Goal: Complete application form

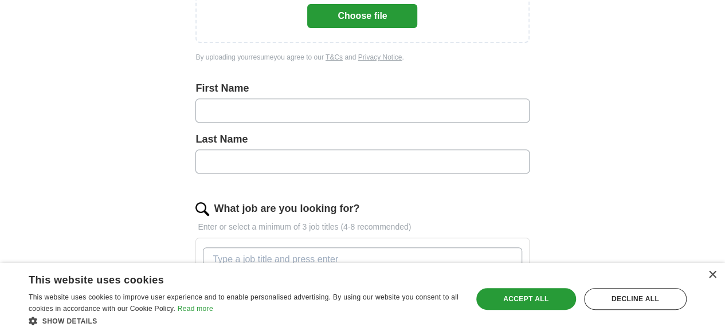
scroll to position [115, 0]
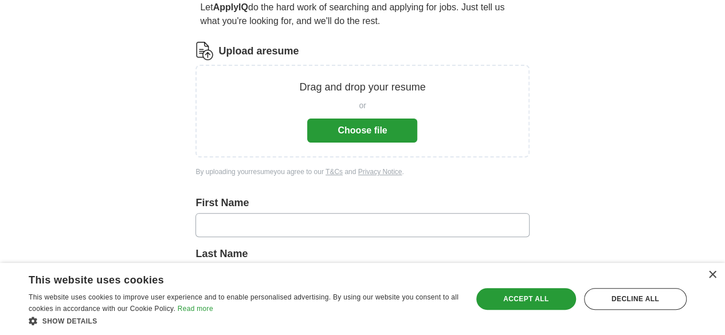
click at [361, 132] on button "Choose file" at bounding box center [362, 131] width 110 height 24
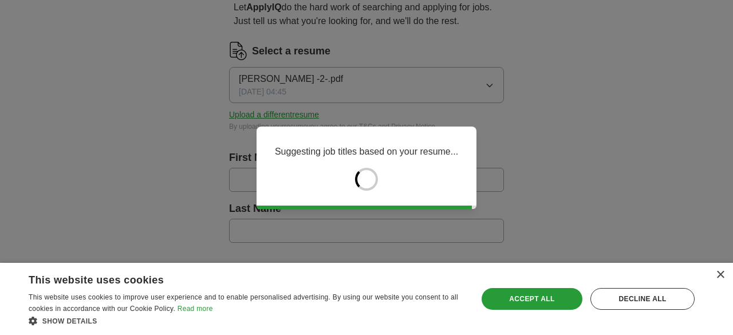
type input "*******"
type input "*****"
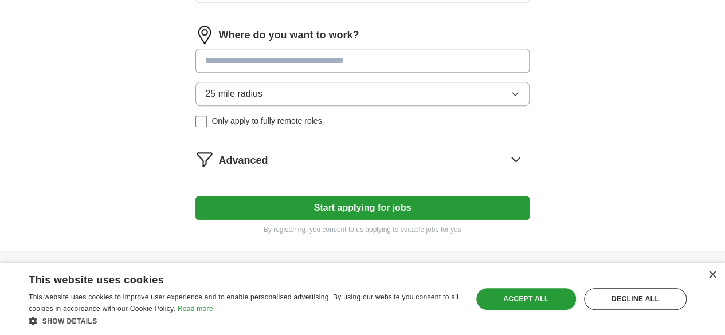
scroll to position [573, 0]
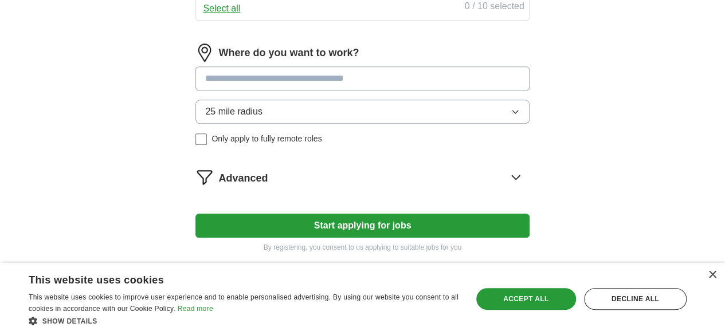
click at [263, 91] on input at bounding box center [361, 78] width 333 height 24
type input "*"
type input "***"
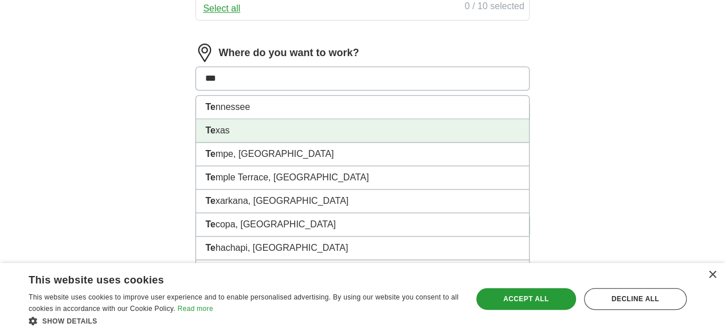
click at [261, 143] on li "Te xas" at bounding box center [362, 130] width 332 height 23
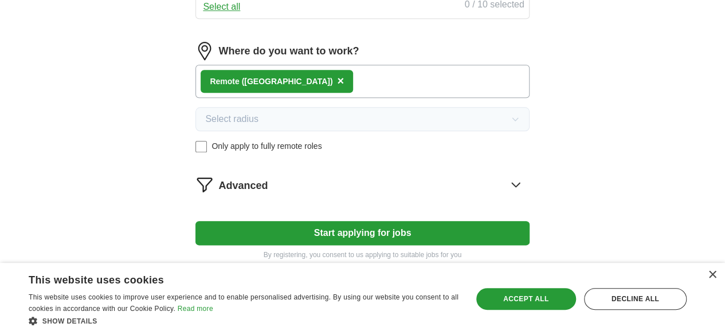
scroll to position [656, 0]
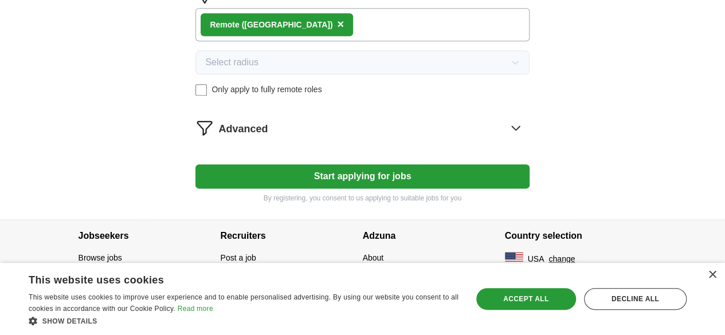
click at [321, 178] on button "Start applying for jobs" at bounding box center [361, 176] width 333 height 24
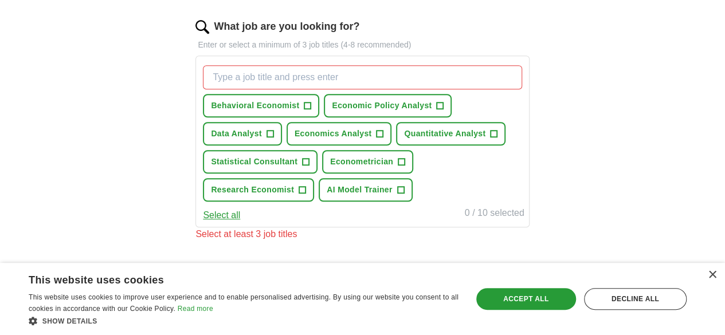
scroll to position [383, 0]
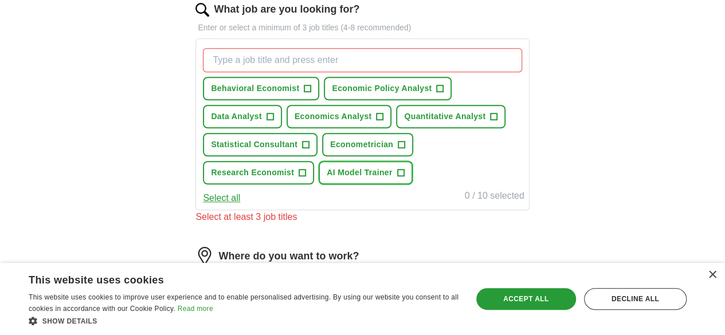
click at [326, 179] on span "AI Model Trainer" at bounding box center [359, 173] width 66 height 12
click at [372, 117] on span "Economics Analyst" at bounding box center [332, 117] width 77 height 12
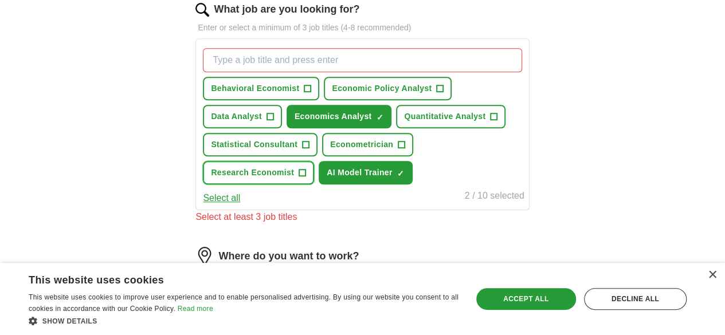
click at [294, 169] on span "Research Economist" at bounding box center [252, 173] width 83 height 12
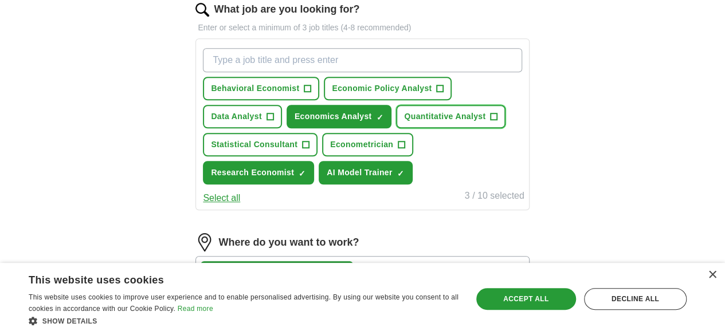
click at [404, 123] on span "Quantitative Analyst" at bounding box center [444, 117] width 81 height 12
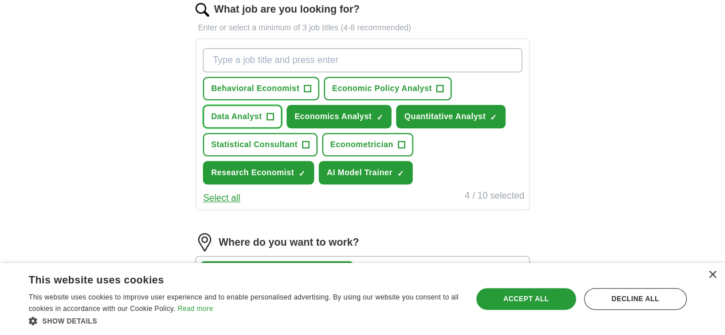
click at [262, 117] on span "Data Analyst" at bounding box center [236, 117] width 51 height 12
click at [272, 91] on span "Behavioral Economist" at bounding box center [255, 88] width 88 height 12
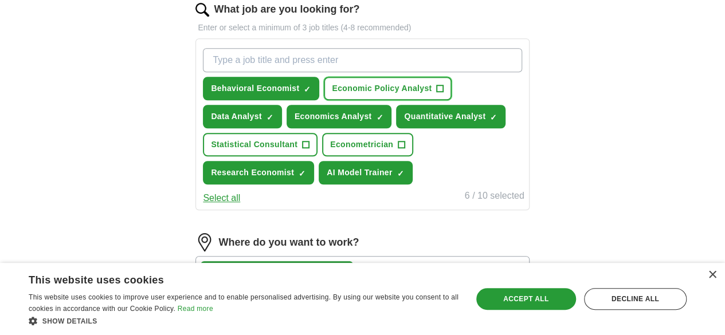
click at [393, 85] on span "Economic Policy Analyst" at bounding box center [382, 88] width 100 height 12
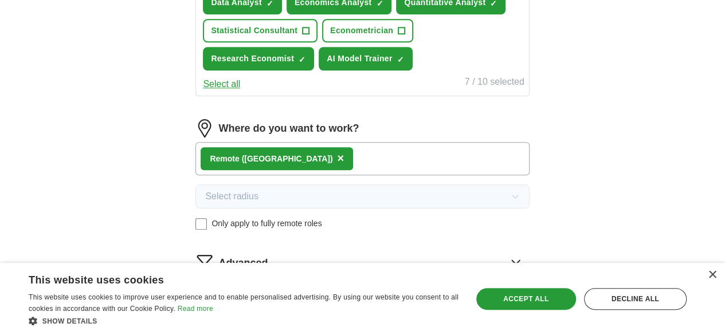
scroll to position [498, 0]
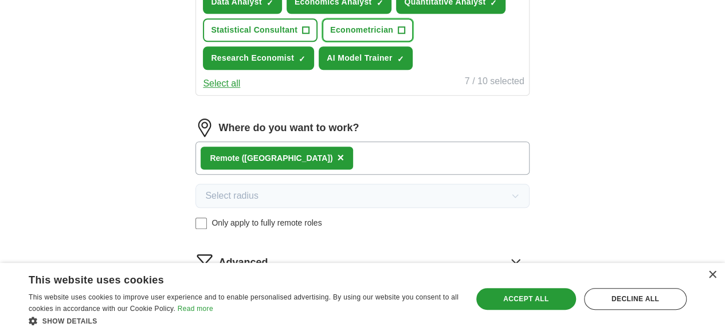
click at [330, 36] on span "Econometrician" at bounding box center [361, 30] width 63 height 12
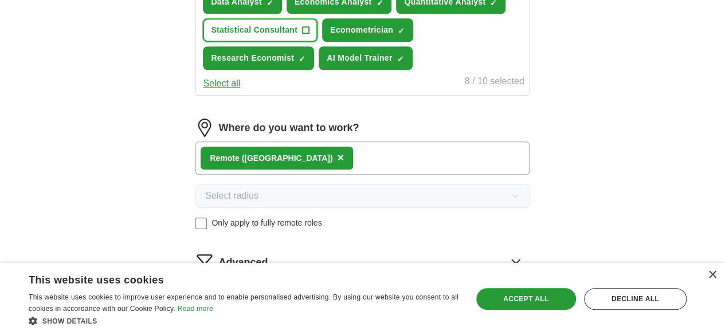
click at [297, 32] on span "Statistical Consultant" at bounding box center [254, 30] width 86 height 12
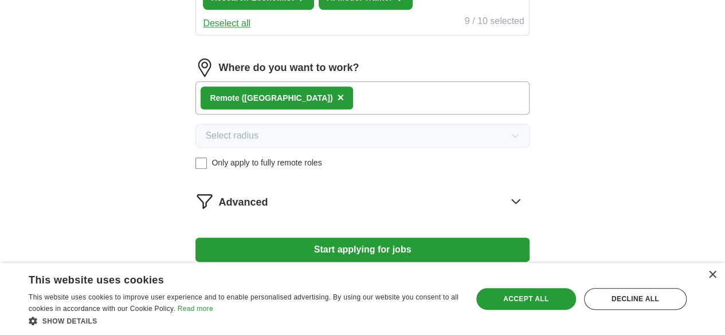
scroll to position [656, 0]
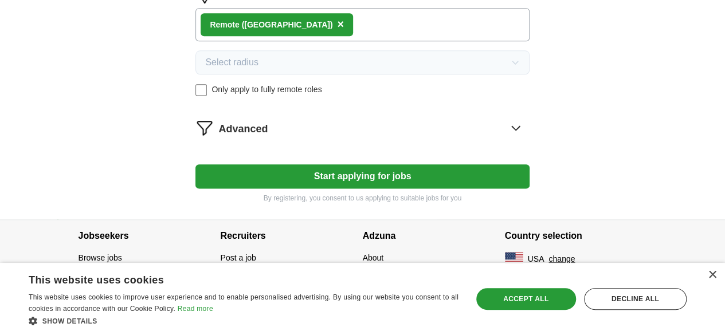
click at [363, 174] on button "Start applying for jobs" at bounding box center [361, 176] width 333 height 24
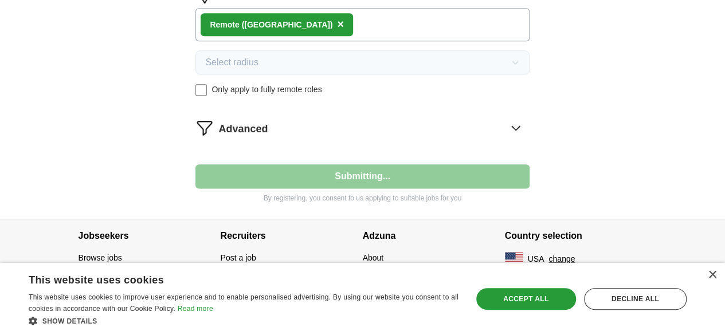
select select "**"
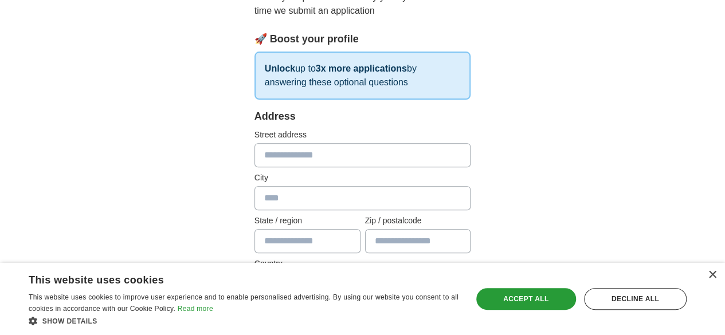
scroll to position [172, 0]
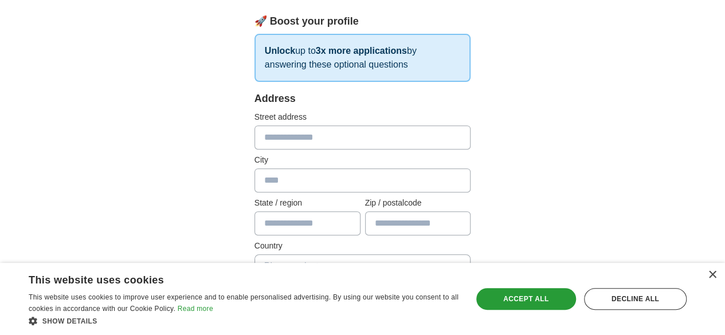
click at [283, 135] on input "text" at bounding box center [362, 137] width 217 height 24
type input "**********"
type input "*****"
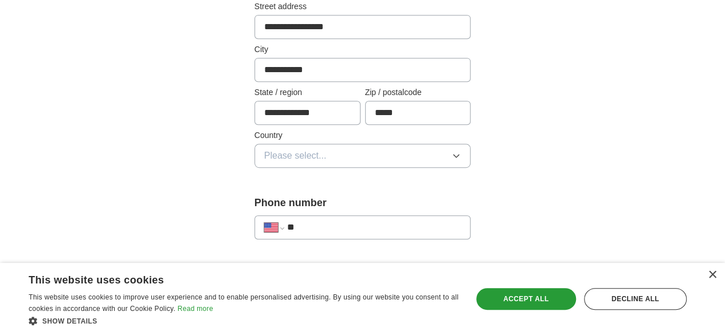
scroll to position [286, 0]
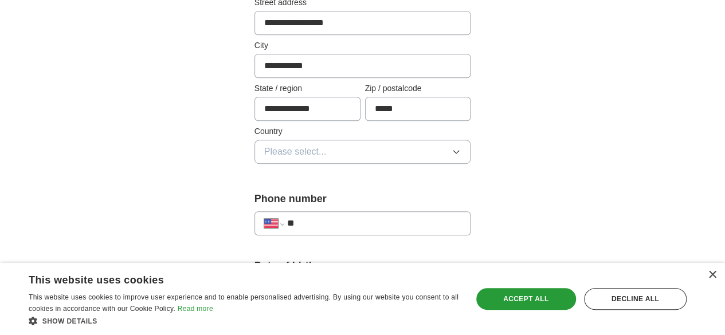
click at [302, 150] on button "Please select..." at bounding box center [362, 152] width 217 height 24
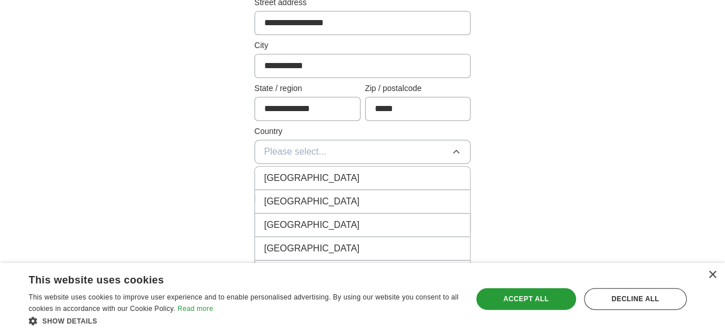
click at [274, 200] on span "[GEOGRAPHIC_DATA]" at bounding box center [312, 202] width 96 height 14
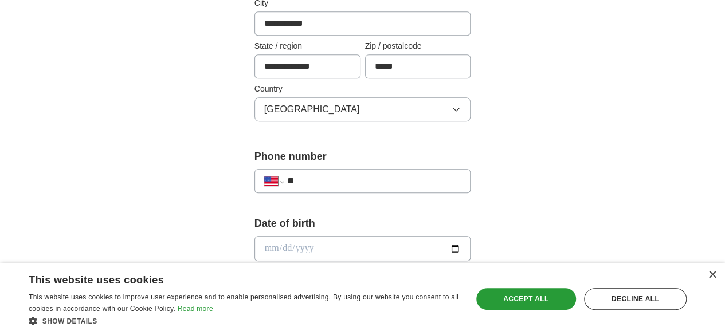
scroll to position [344, 0]
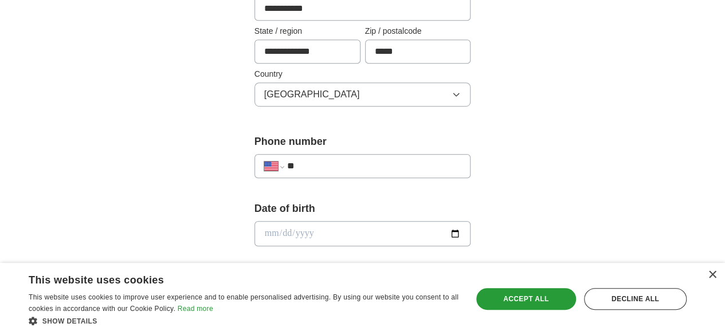
click at [284, 154] on div "**********" at bounding box center [362, 166] width 217 height 24
click at [288, 159] on input "**" at bounding box center [374, 166] width 174 height 14
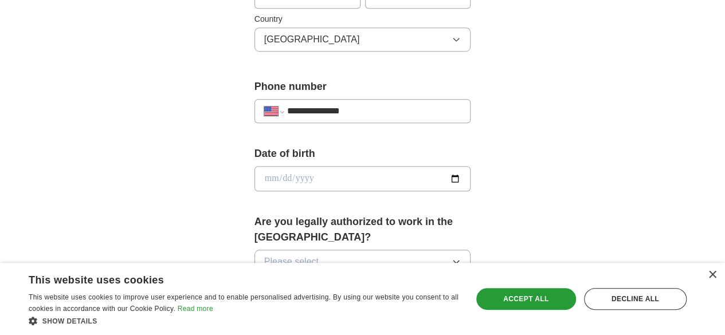
scroll to position [458, 0]
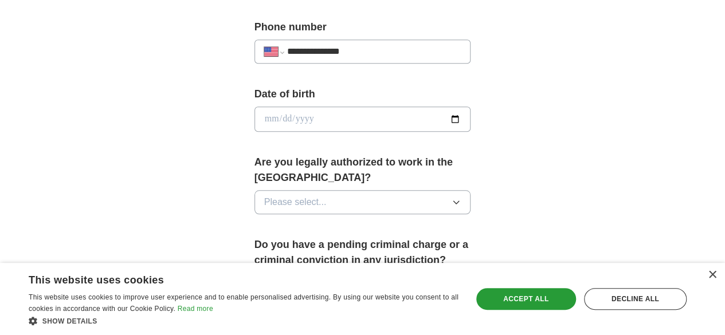
type input "**********"
click at [254, 122] on input "date" at bounding box center [362, 119] width 217 height 25
click at [254, 119] on input "date" at bounding box center [362, 119] width 217 height 25
click at [259, 117] on input "date" at bounding box center [362, 119] width 217 height 25
click at [471, 117] on input "date" at bounding box center [362, 119] width 217 height 25
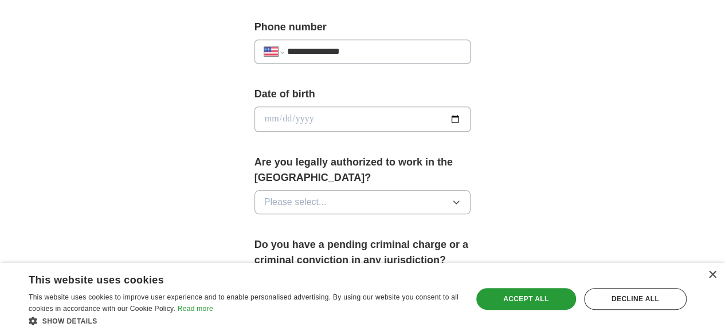
type input "**********"
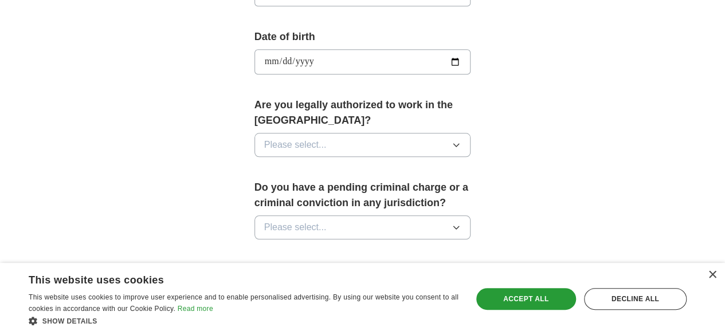
click at [289, 138] on span "Please select..." at bounding box center [295, 145] width 62 height 14
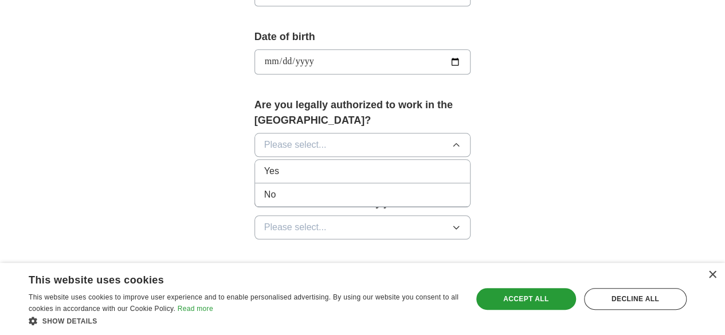
click at [264, 164] on div "Yes" at bounding box center [362, 171] width 197 height 14
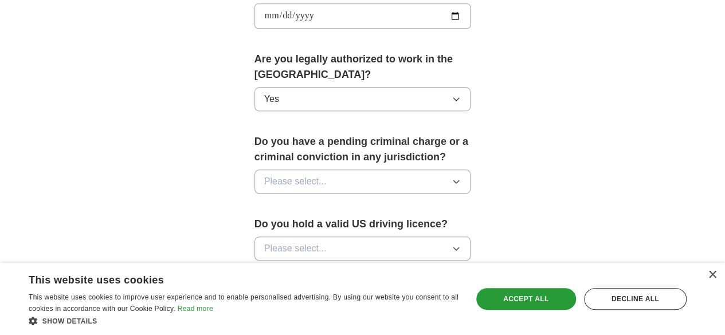
scroll to position [630, 0]
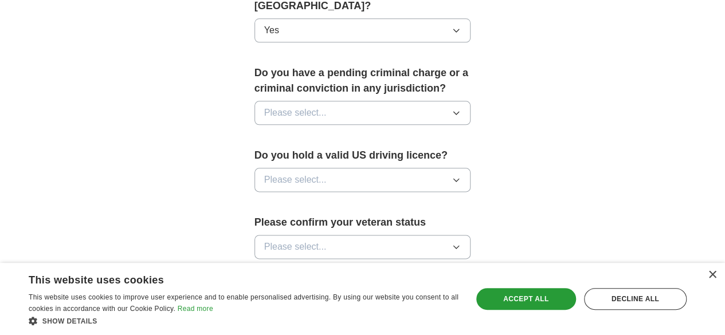
click at [273, 106] on span "Please select..." at bounding box center [295, 113] width 62 height 14
click at [264, 156] on div "No" at bounding box center [362, 163] width 197 height 14
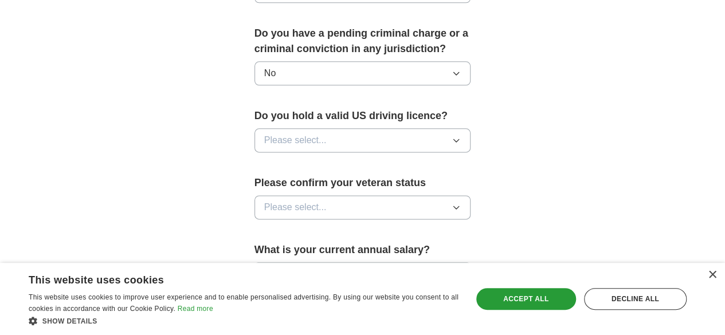
scroll to position [687, 0]
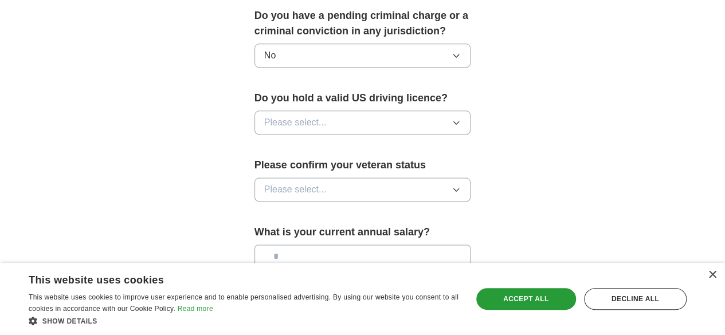
click at [302, 111] on button "Please select..." at bounding box center [362, 123] width 217 height 24
click at [264, 142] on div "Yes" at bounding box center [362, 149] width 197 height 14
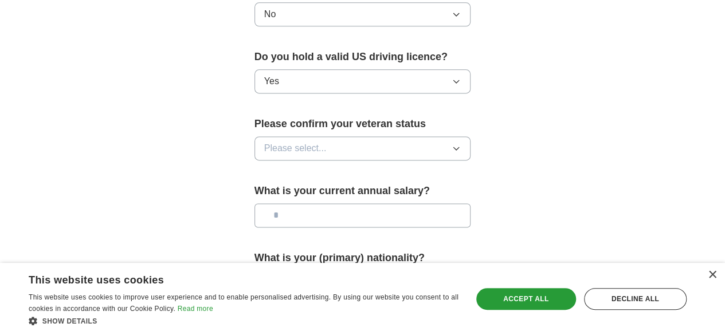
scroll to position [745, 0]
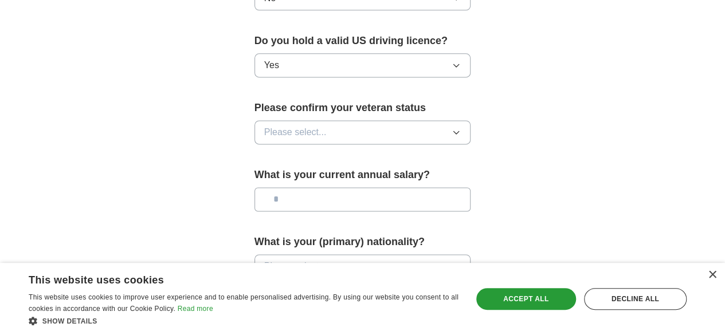
click at [264, 125] on span "Please select..." at bounding box center [295, 132] width 62 height 14
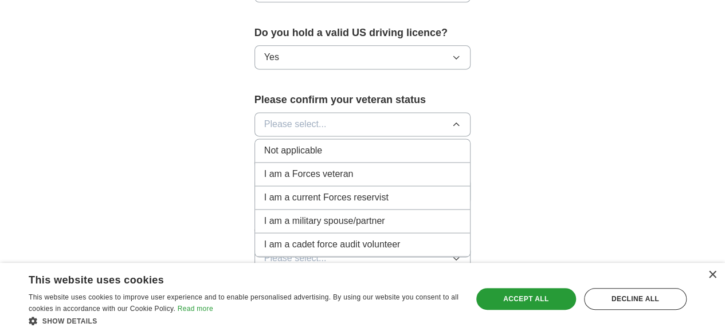
scroll to position [802, 0]
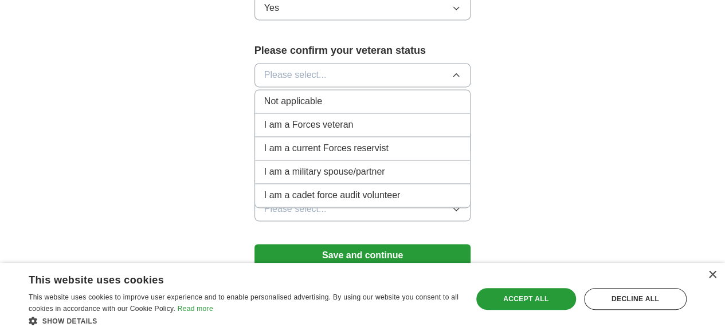
click at [284, 95] on span "Not applicable" at bounding box center [293, 102] width 58 height 14
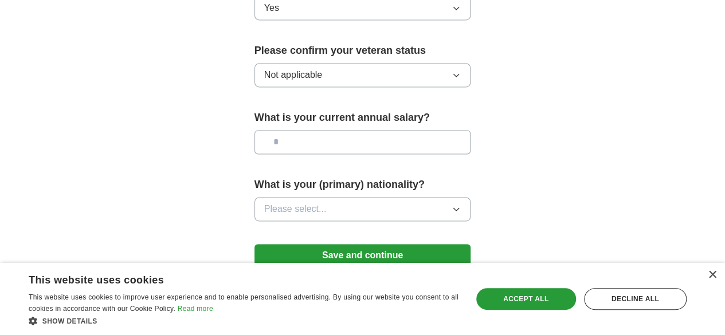
click at [292, 133] on input "text" at bounding box center [362, 142] width 217 height 24
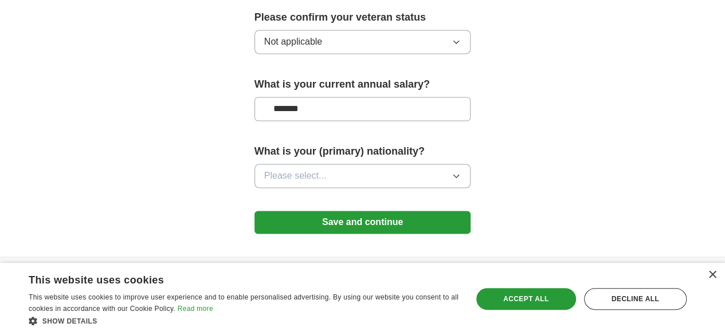
scroll to position [852, 0]
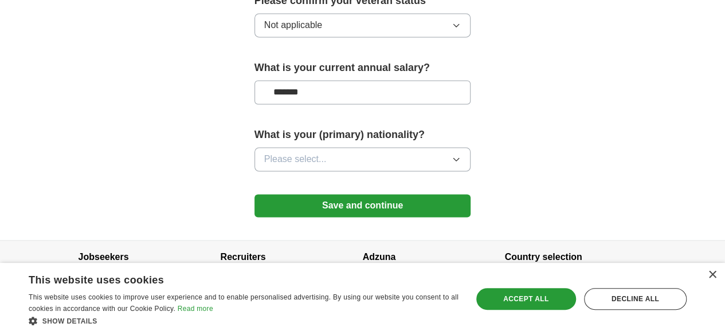
type input "*******"
click at [293, 152] on span "Please select..." at bounding box center [295, 159] width 62 height 14
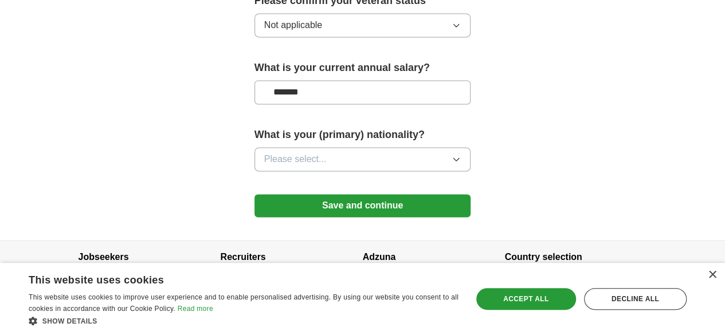
click at [359, 194] on button "Save and continue" at bounding box center [362, 205] width 217 height 23
